Goal: Task Accomplishment & Management: Manage account settings

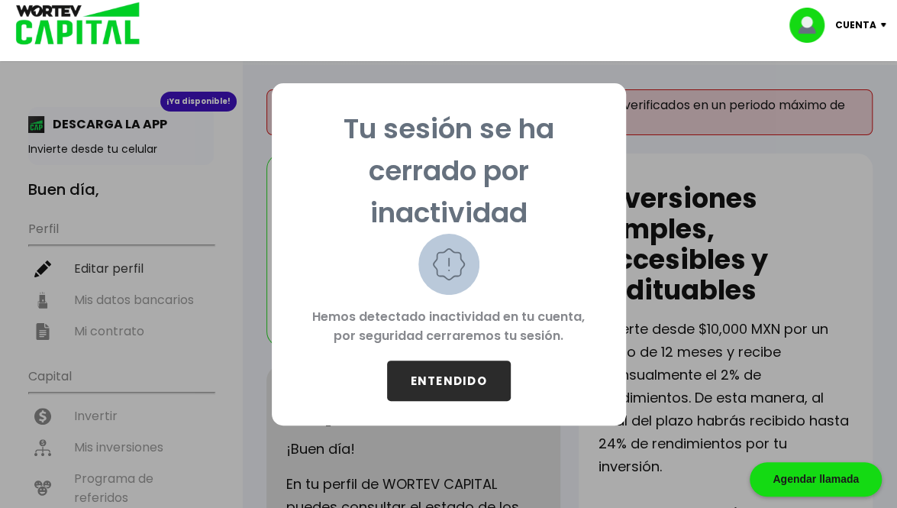
click at [450, 374] on button "ENTENDIDO" at bounding box center [449, 380] width 124 height 40
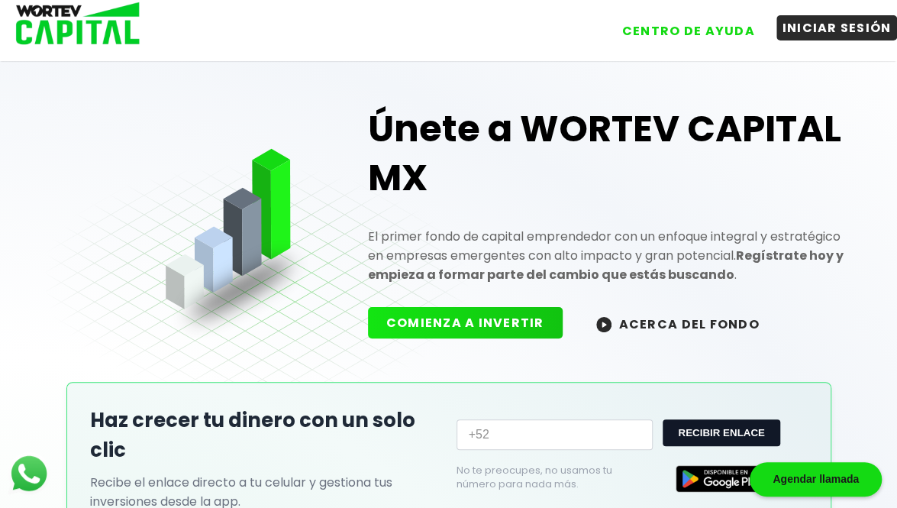
click at [857, 27] on button "INICIAR SESIÓN" at bounding box center [837, 27] width 121 height 25
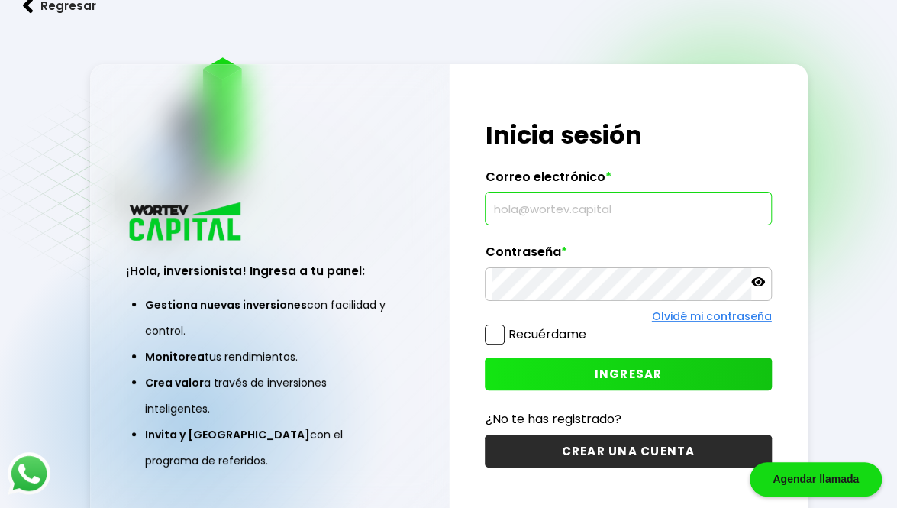
click at [612, 215] on input "text" at bounding box center [628, 208] width 273 height 32
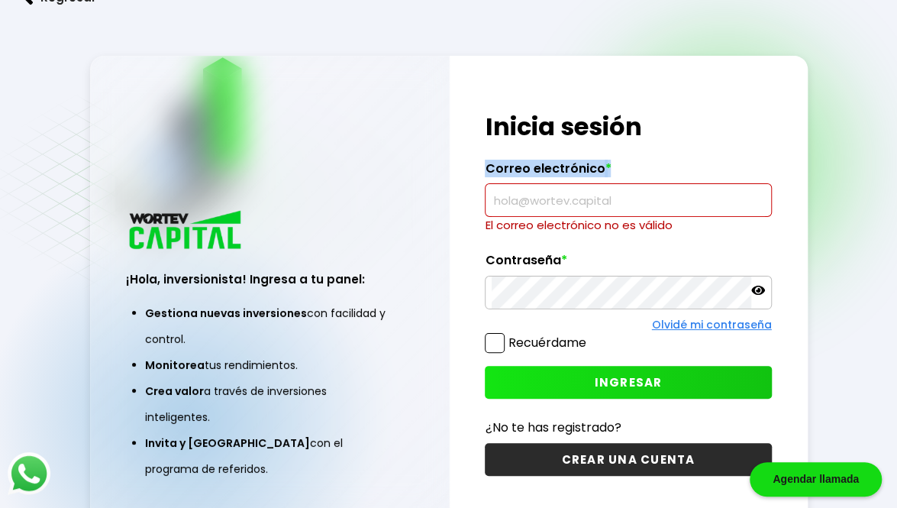
drag, startPoint x: 744, startPoint y: 121, endPoint x: 667, endPoint y: 211, distance: 118.6
click at [667, 211] on div "¡Hola, inversionista! Ingresa tus credenciales para iniciar sesión Inicia sesió…" at bounding box center [629, 293] width 358 height 475
click at [667, 211] on input "text" at bounding box center [628, 200] width 273 height 32
type input "[EMAIL_ADDRESS][DOMAIN_NAME]"
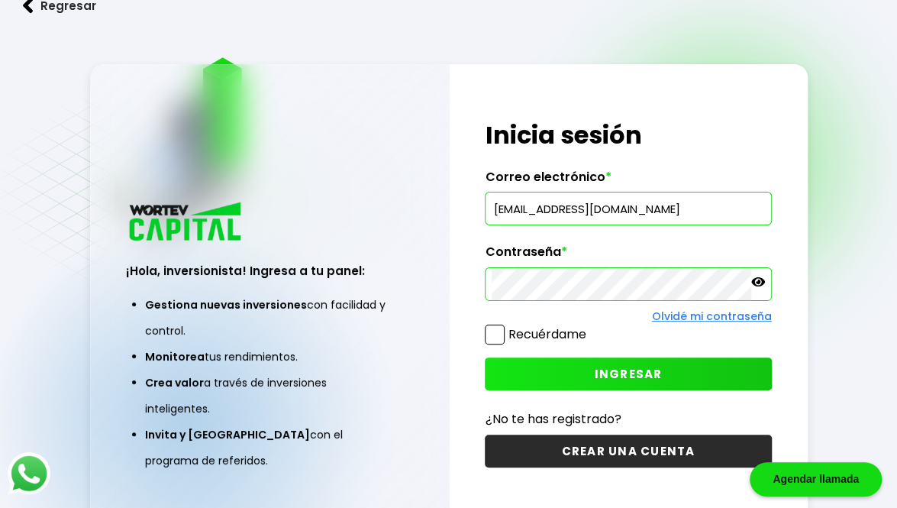
click at [499, 328] on span at bounding box center [495, 335] width 20 height 20
click at [589, 327] on input "Recuérdame" at bounding box center [589, 327] width 0 height 0
click at [543, 375] on button "INGRESAR" at bounding box center [628, 373] width 286 height 33
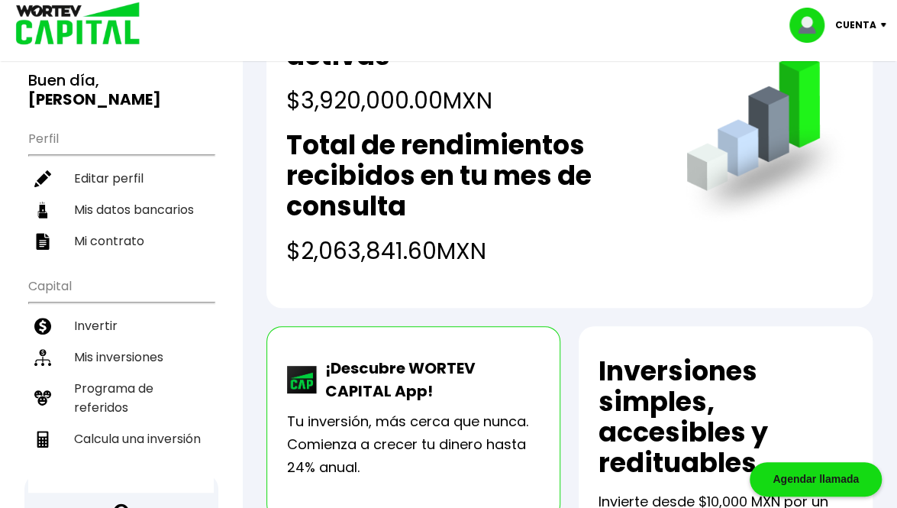
scroll to position [91, 0]
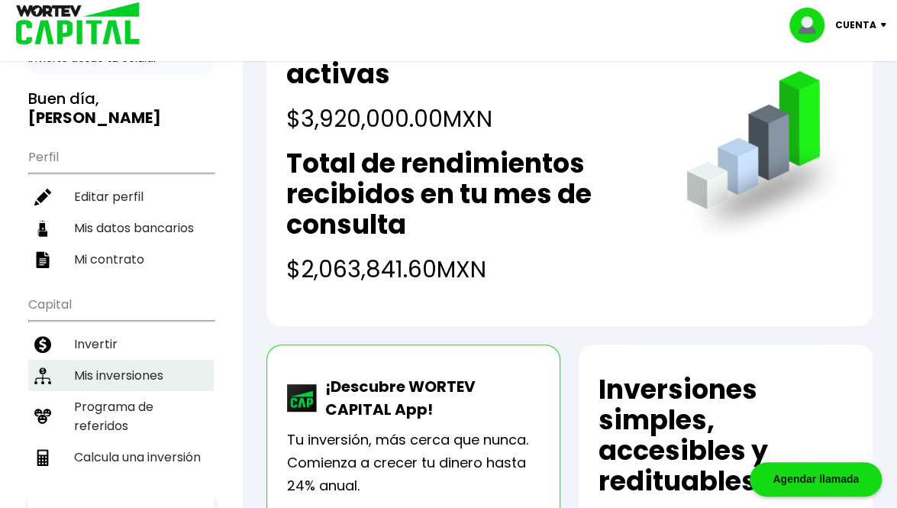
click at [173, 360] on li "Mis inversiones" at bounding box center [121, 375] width 186 height 31
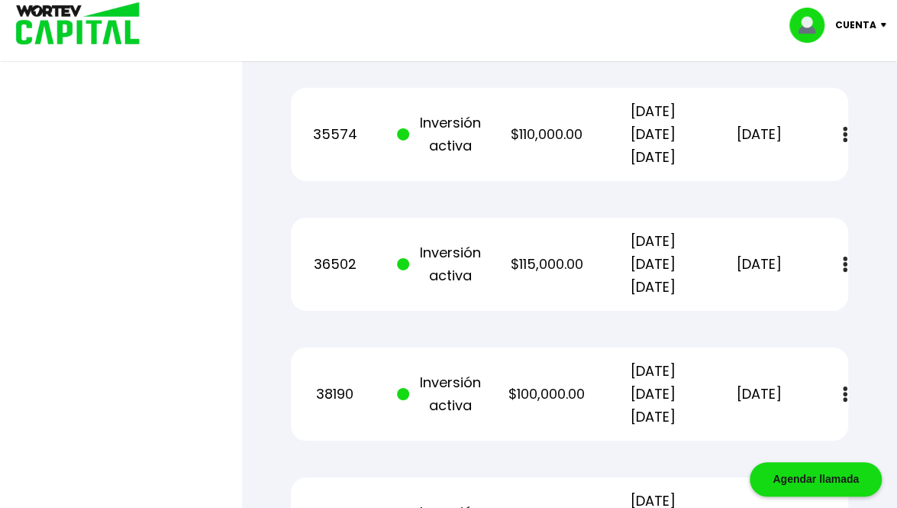
scroll to position [2230, 0]
